Goal: Transaction & Acquisition: Purchase product/service

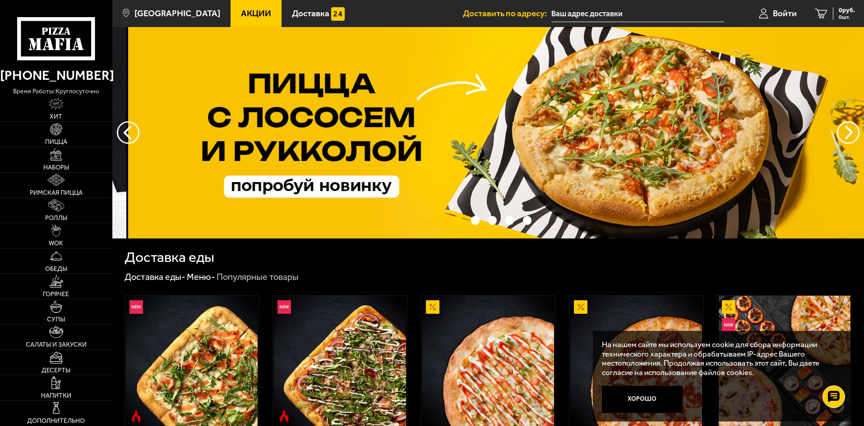
drag, startPoint x: 188, startPoint y: 165, endPoint x: 217, endPoint y: 195, distance: 41.8
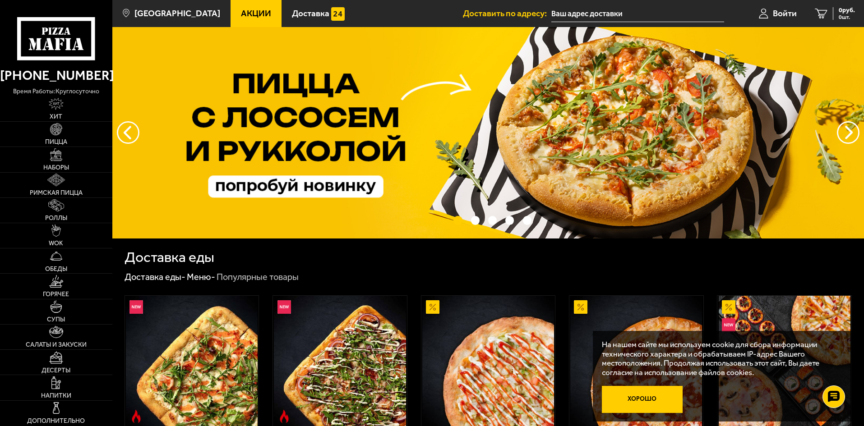
click at [644, 403] on button "Хорошо" at bounding box center [642, 399] width 81 height 27
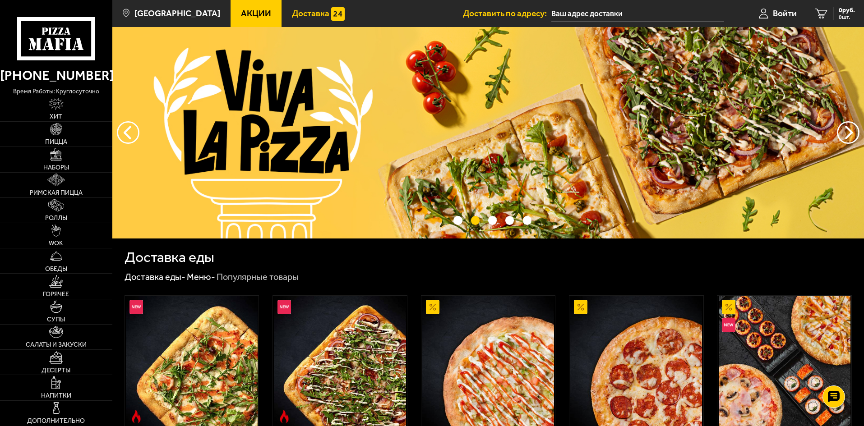
click at [292, 18] on span "Доставка" at bounding box center [310, 13] width 37 height 9
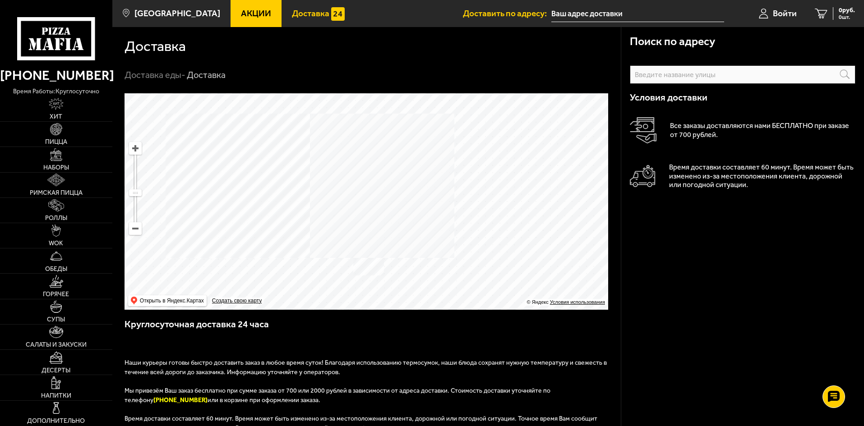
click at [241, 13] on span "Акции" at bounding box center [256, 13] width 30 height 9
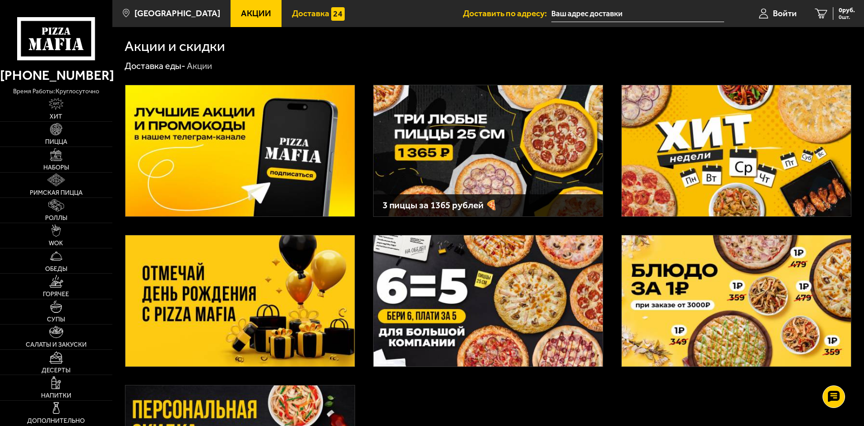
click at [292, 15] on span "Доставка" at bounding box center [310, 13] width 37 height 9
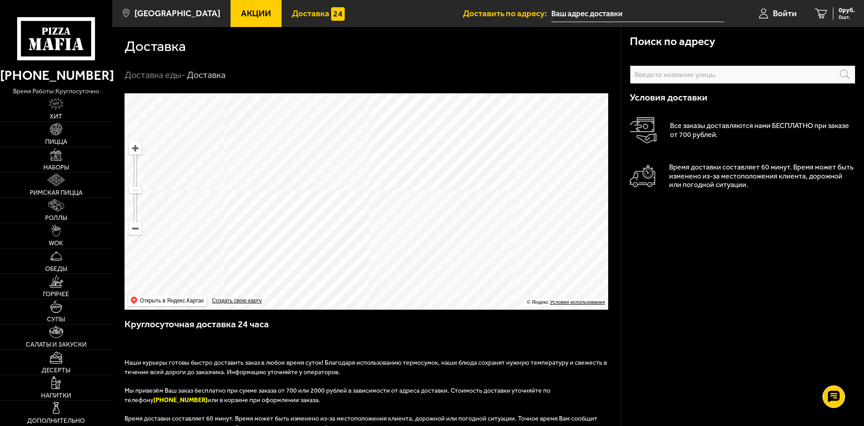
click at [241, 12] on span "Акции" at bounding box center [256, 13] width 30 height 9
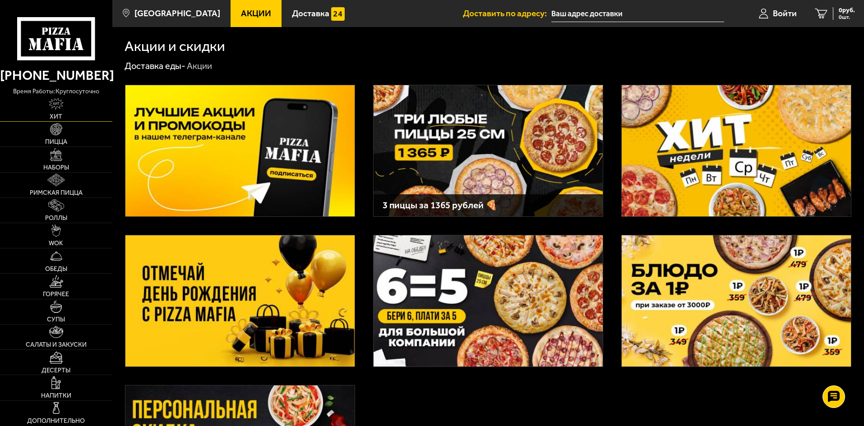
click at [58, 109] on img at bounding box center [56, 104] width 15 height 13
